Goal: Task Accomplishment & Management: Manage account settings

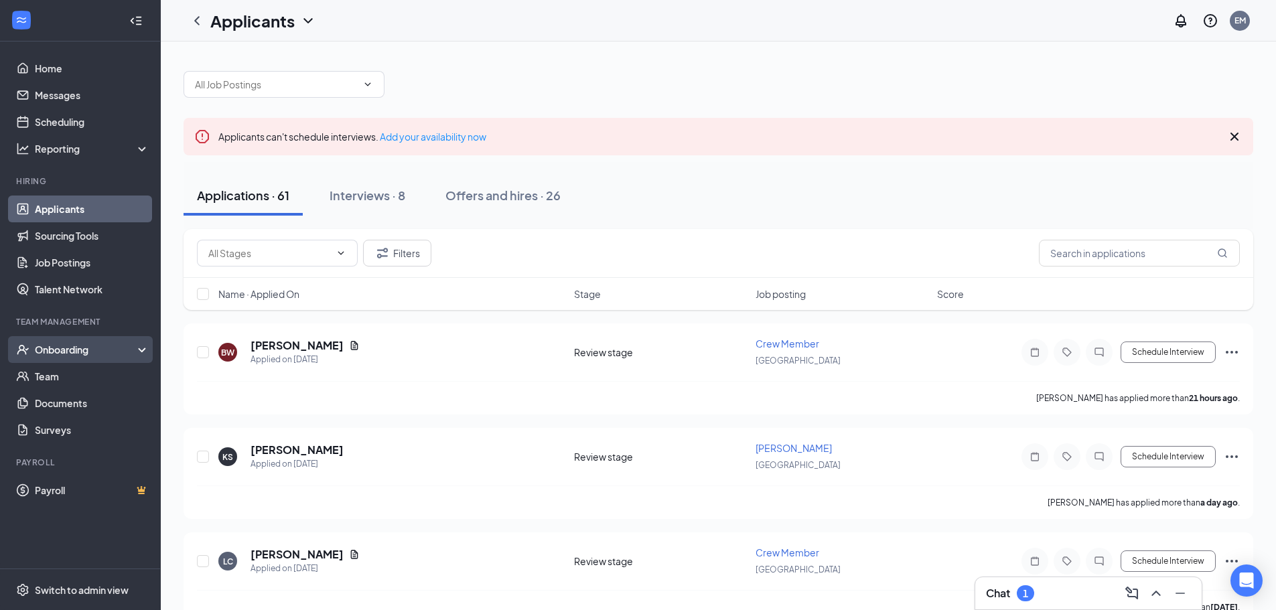
click at [69, 353] on div "Onboarding" at bounding box center [86, 349] width 103 height 13
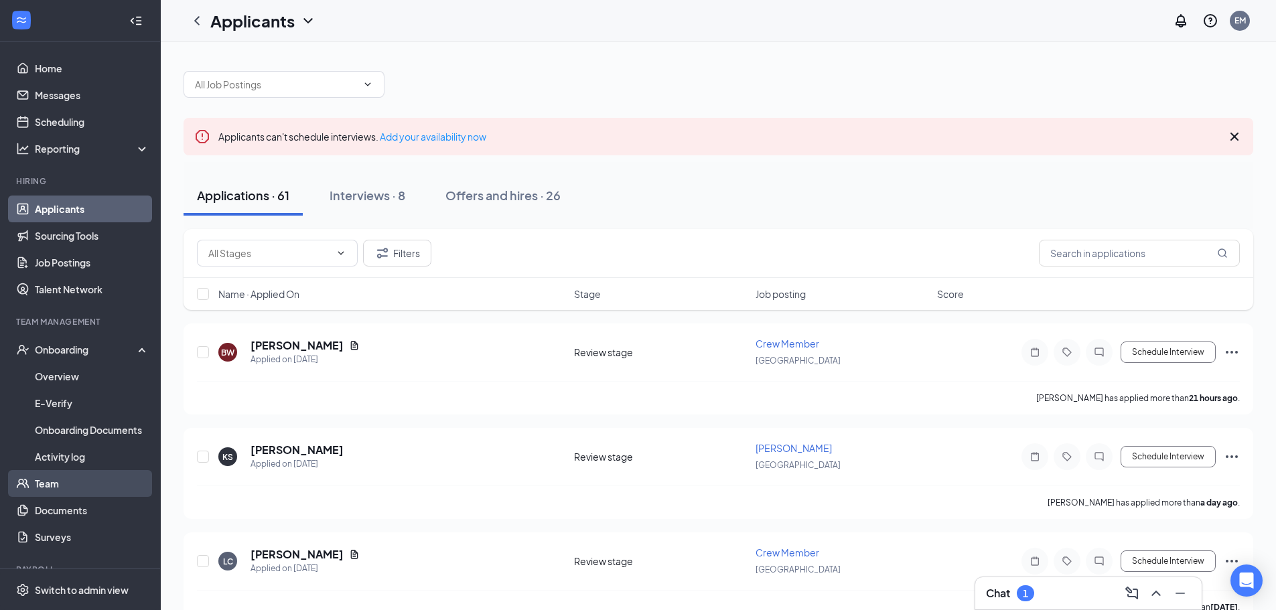
click at [47, 486] on link "Team" at bounding box center [92, 483] width 115 height 27
click at [337, 84] on input "text" at bounding box center [276, 84] width 162 height 15
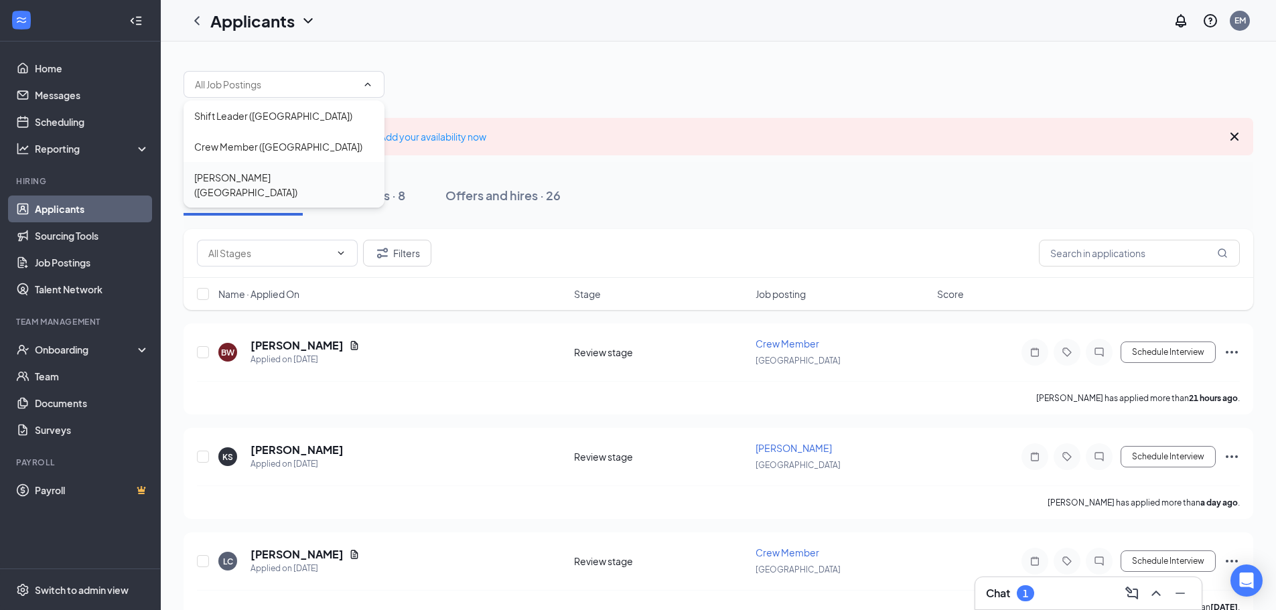
click at [258, 173] on div "[PERSON_NAME] ([GEOGRAPHIC_DATA])" at bounding box center [283, 184] width 179 height 29
type input "[PERSON_NAME] ([GEOGRAPHIC_DATA])"
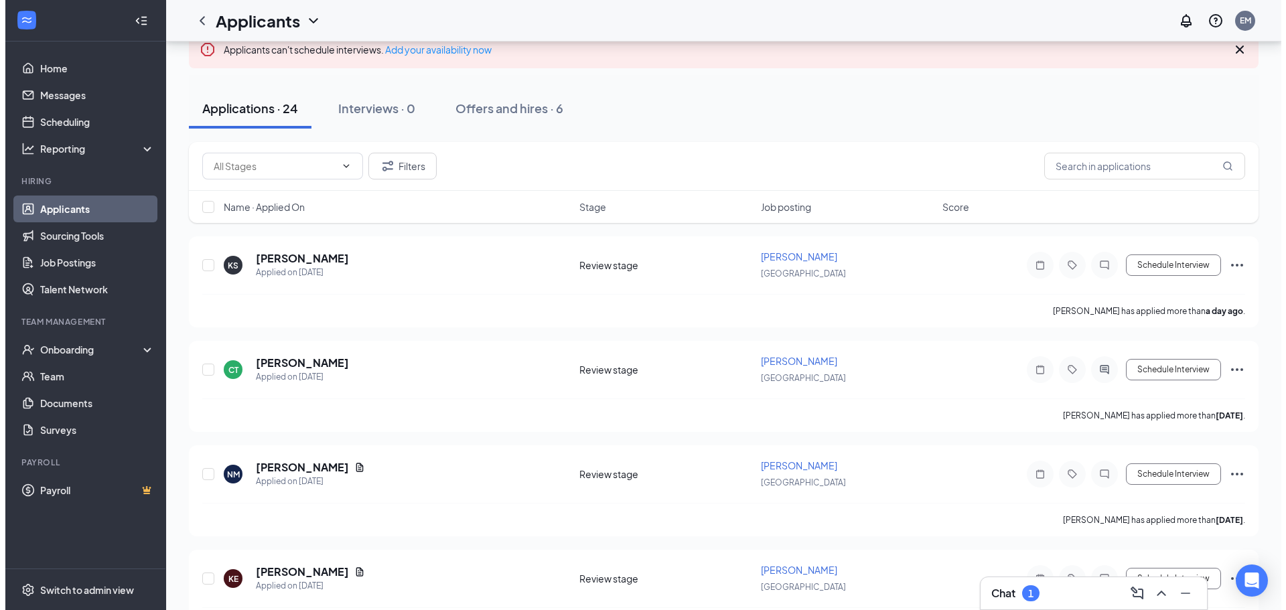
scroll to position [134, 0]
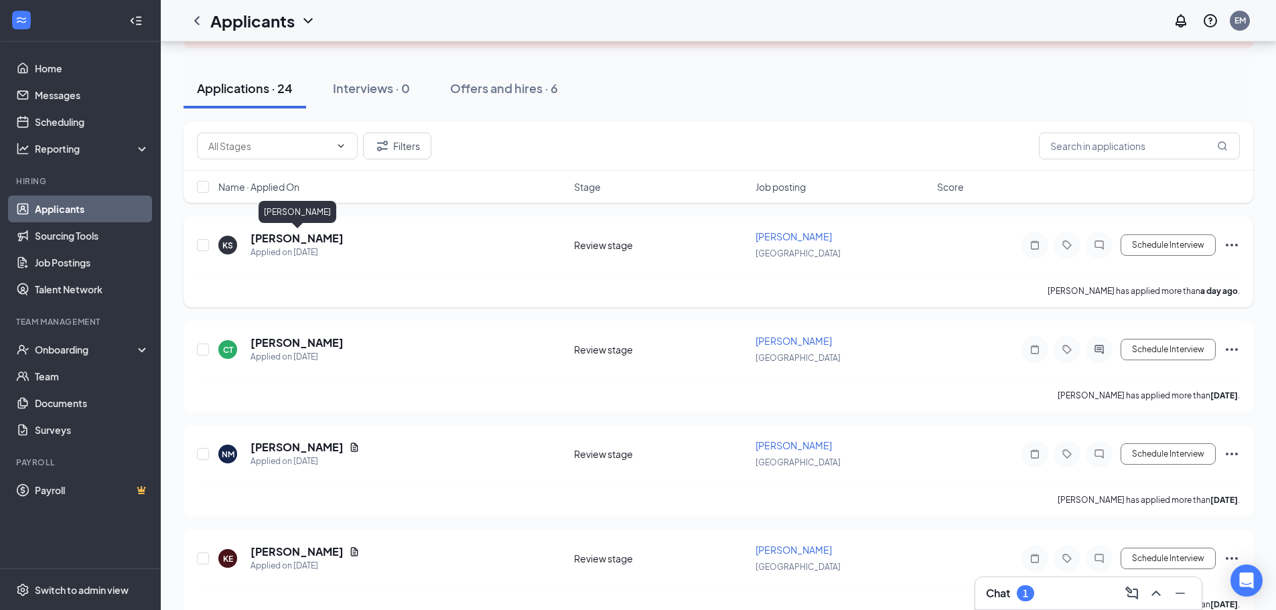
click at [290, 236] on h5 "[PERSON_NAME]" at bounding box center [296, 238] width 93 height 15
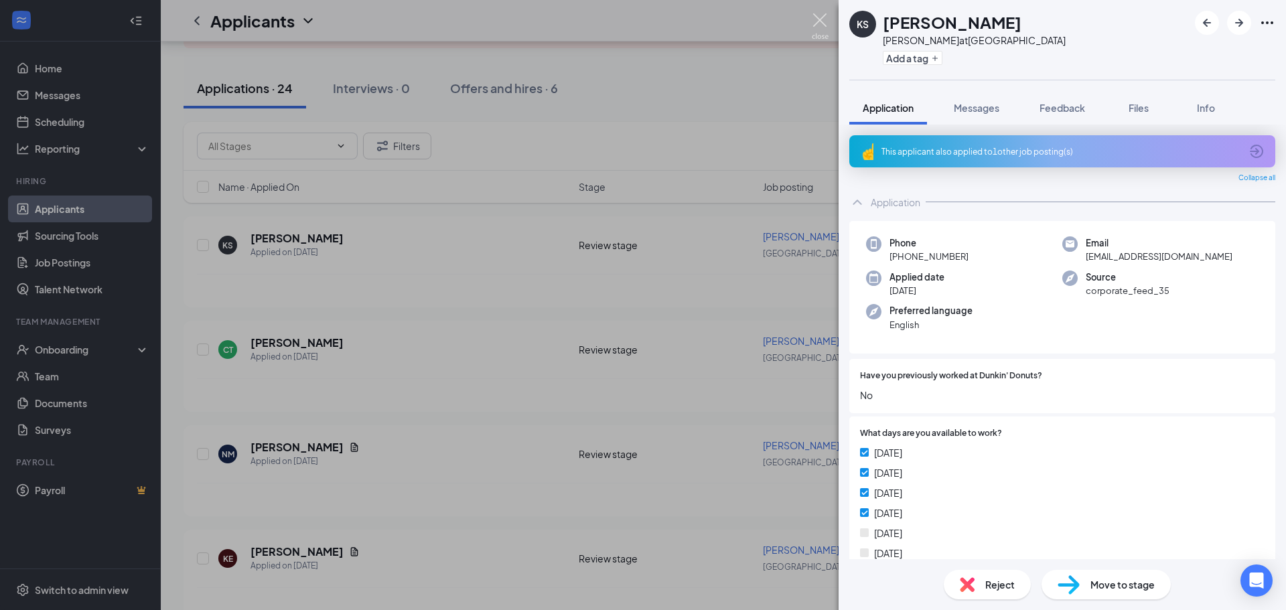
click at [822, 19] on img at bounding box center [820, 26] width 17 height 26
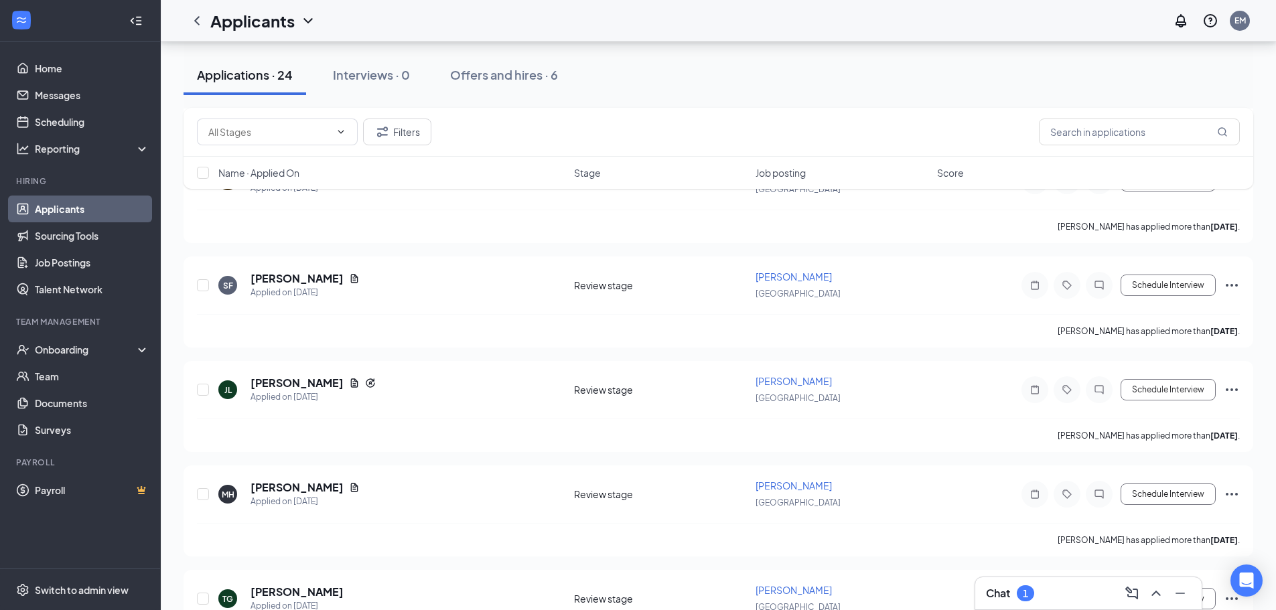
scroll to position [1205, 0]
